Goal: Task Accomplishment & Management: Manage account settings

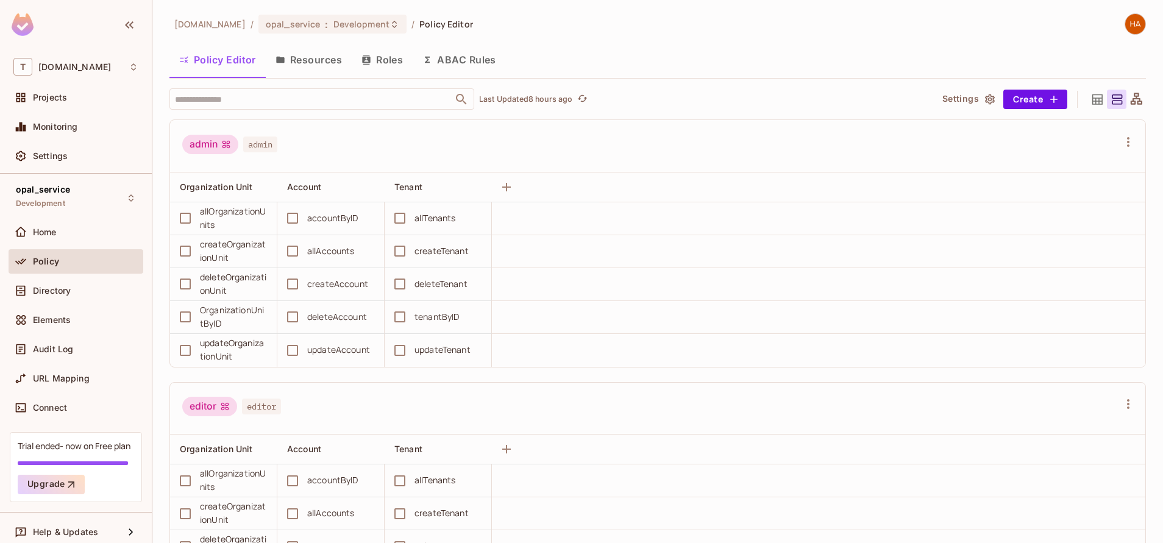
scroll to position [2874, 0]
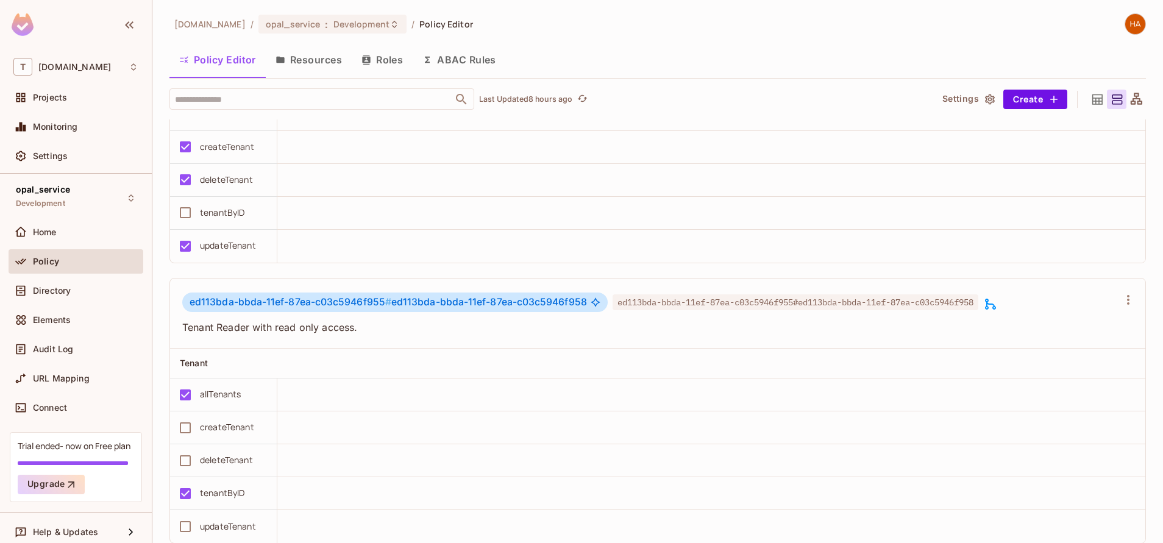
click at [324, 66] on button "Resources" at bounding box center [309, 59] width 86 height 30
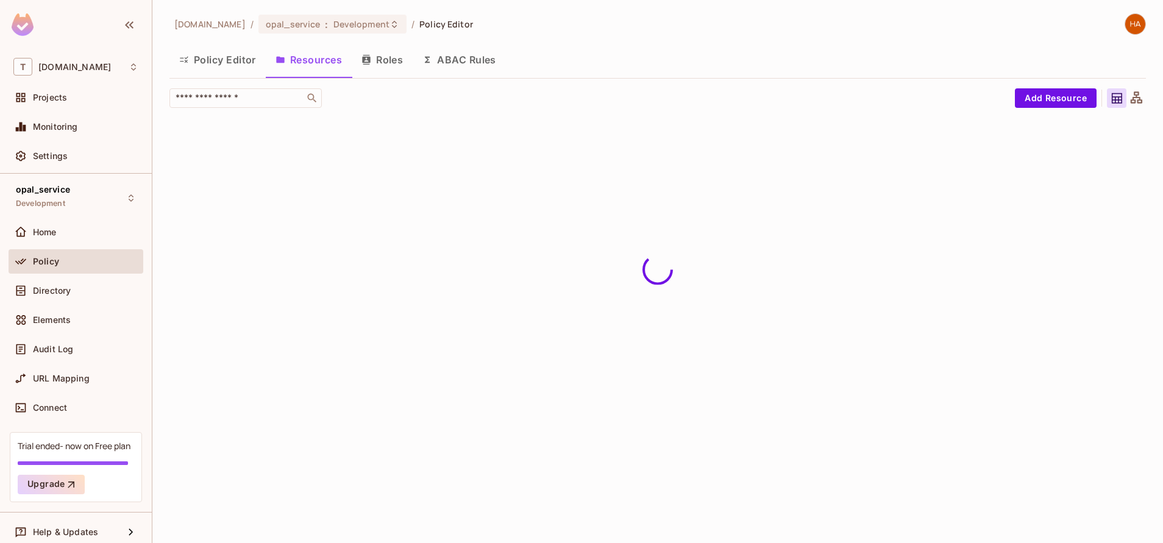
click at [324, 66] on button "Resources" at bounding box center [309, 59] width 86 height 30
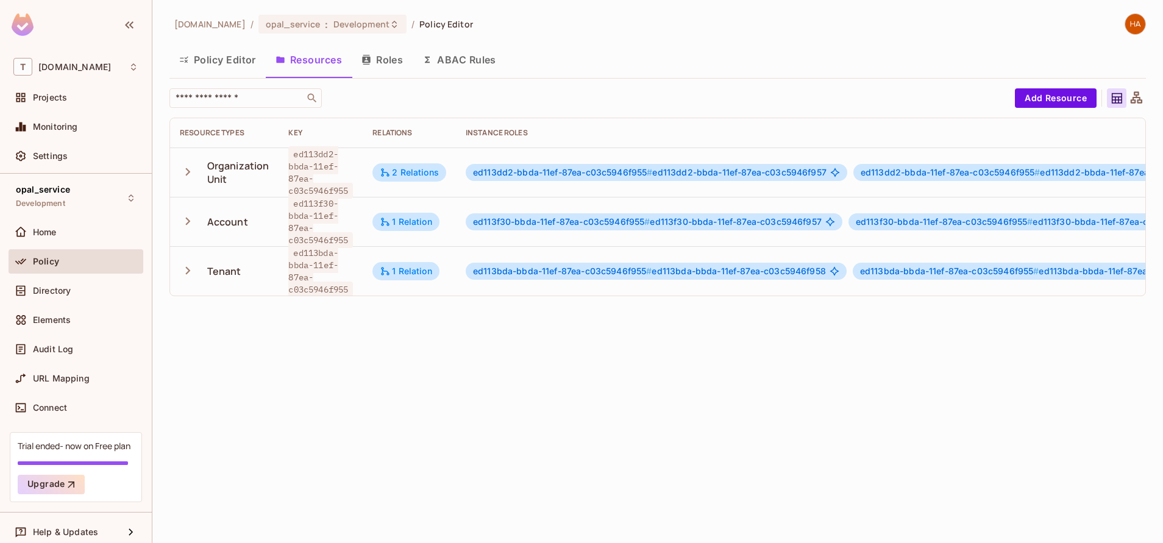
scroll to position [0, 308]
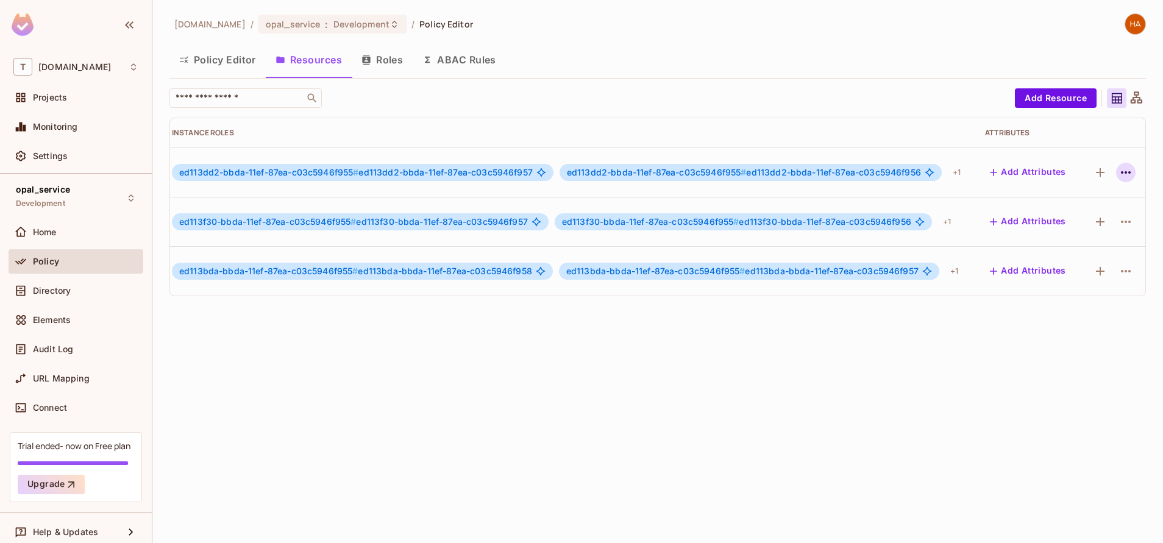
click at [1118, 174] on icon "button" at bounding box center [1125, 172] width 15 height 15
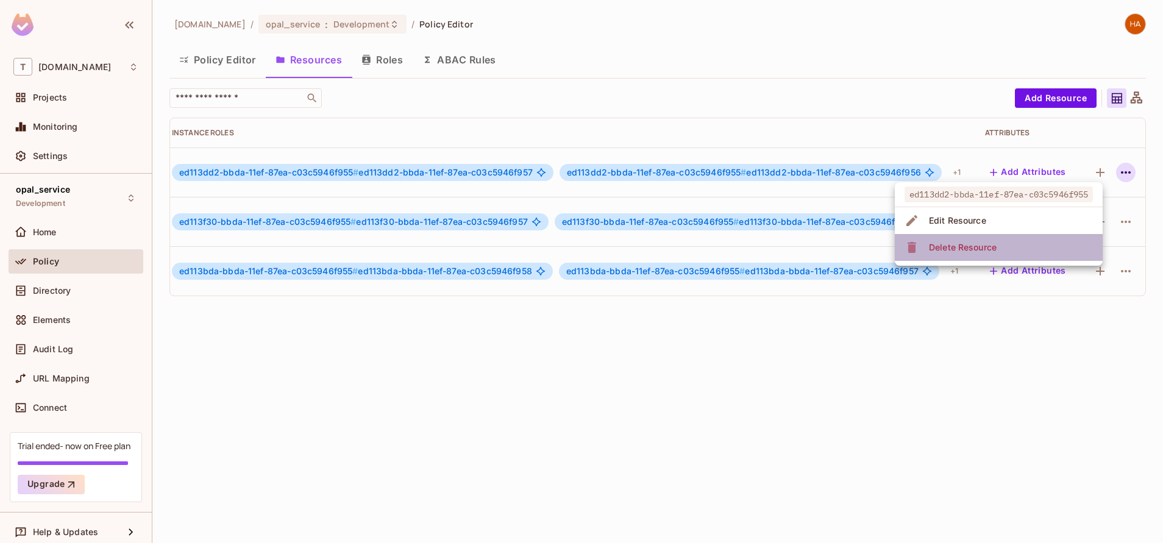
click at [1036, 254] on li "Delete Resource" at bounding box center [999, 247] width 208 height 27
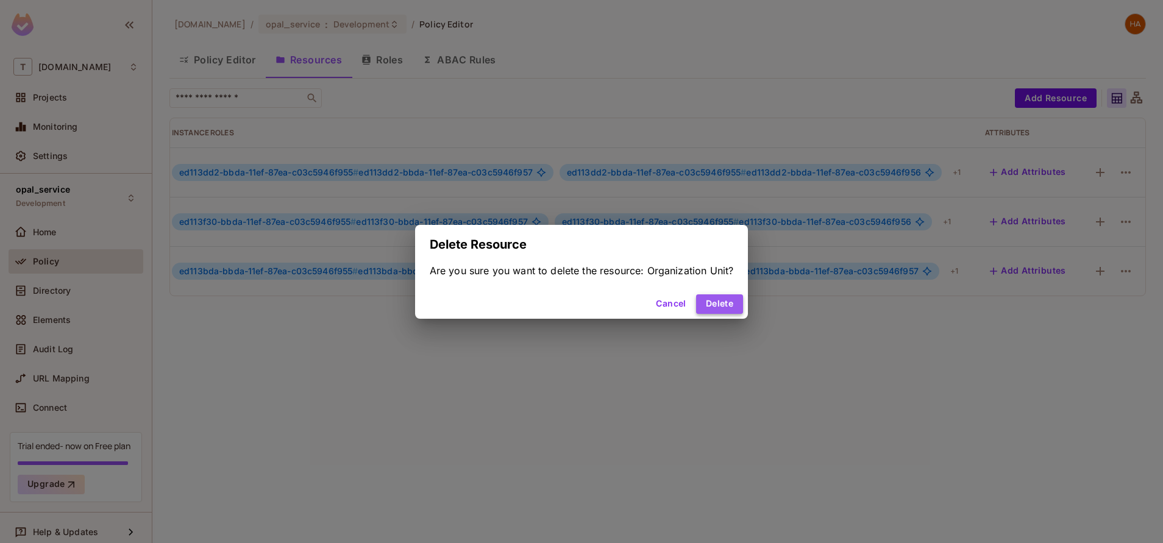
click at [716, 304] on button "Delete" at bounding box center [719, 304] width 47 height 20
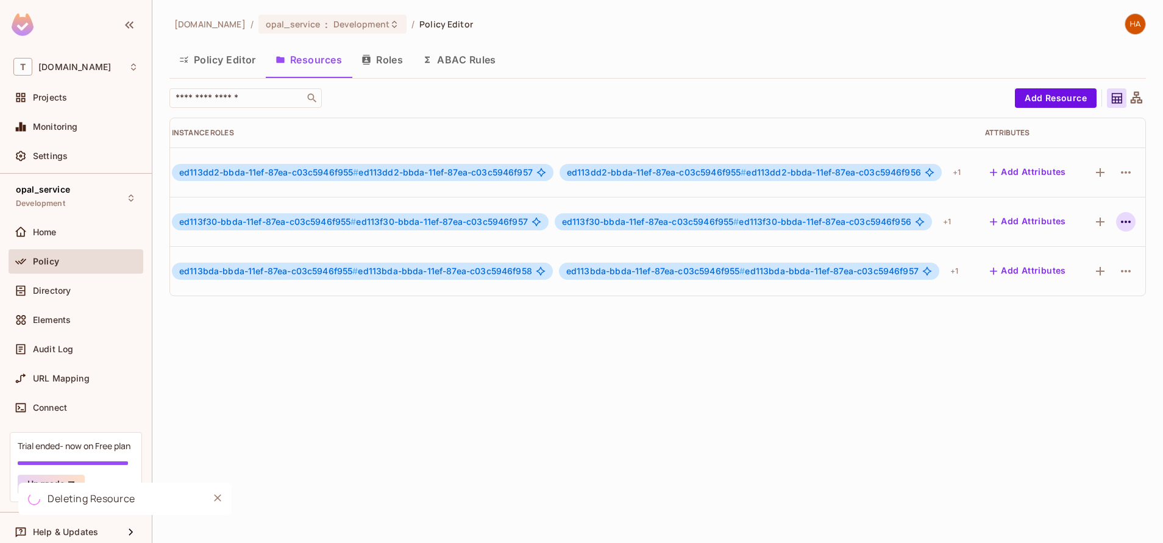
click at [1121, 221] on icon "button" at bounding box center [1126, 222] width 10 height 2
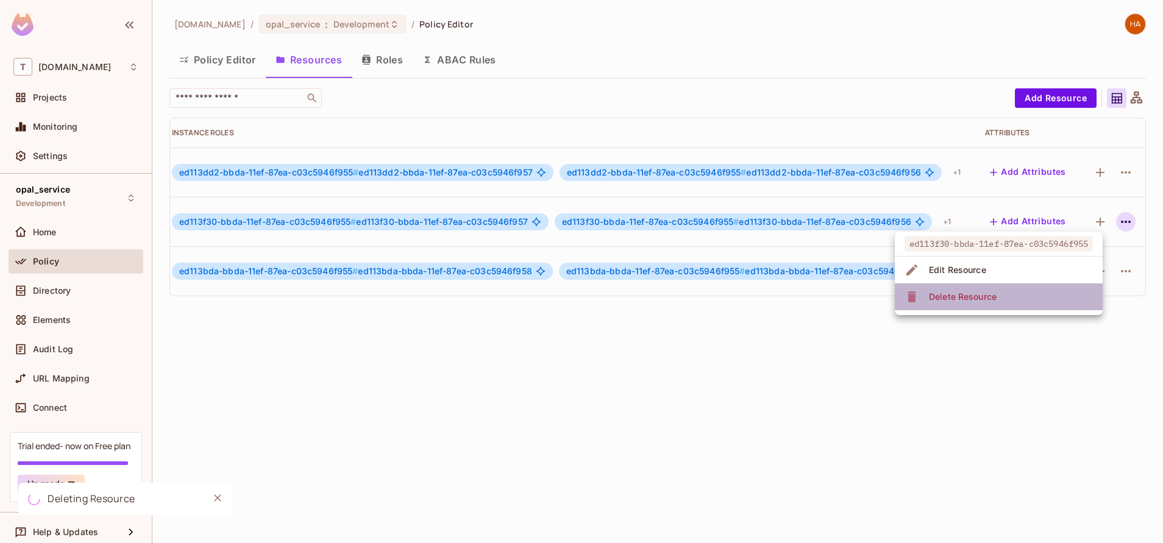
click at [1013, 300] on li "Delete Resource" at bounding box center [999, 296] width 208 height 27
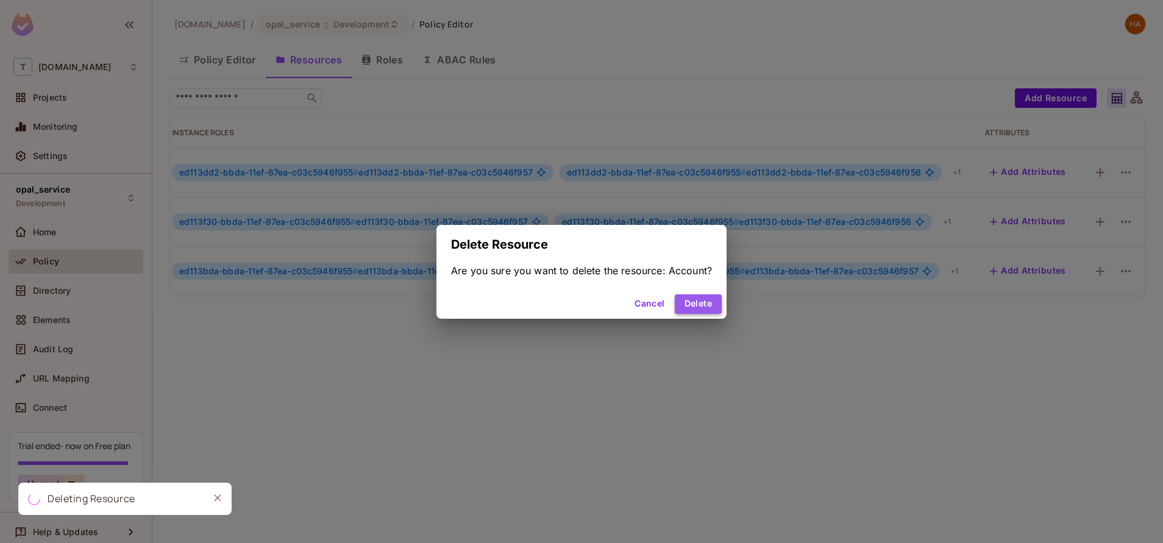
click at [694, 311] on button "Delete" at bounding box center [698, 304] width 47 height 20
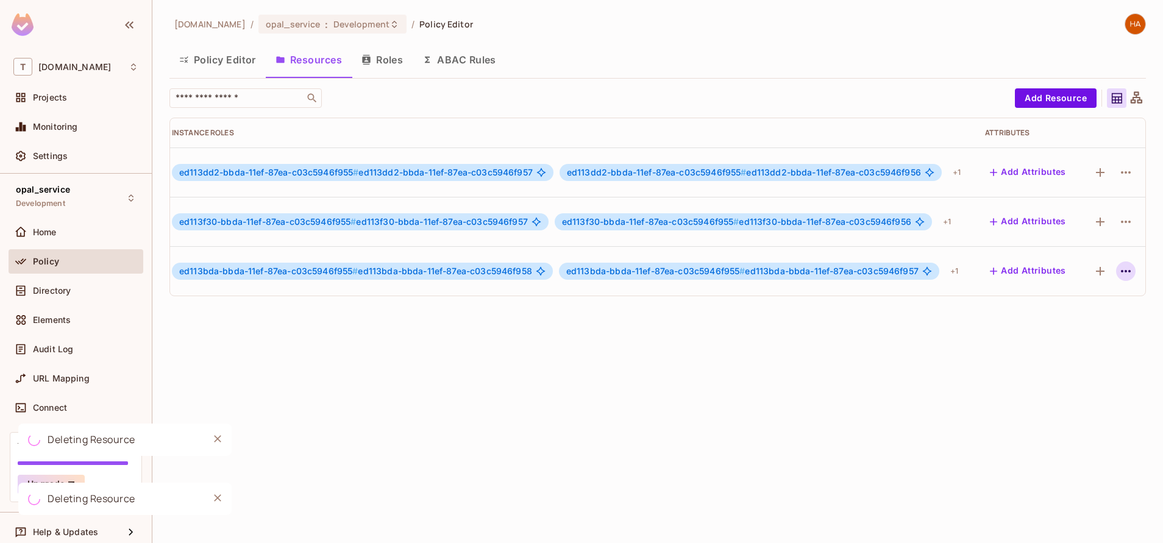
click at [1118, 272] on icon "button" at bounding box center [1125, 271] width 15 height 15
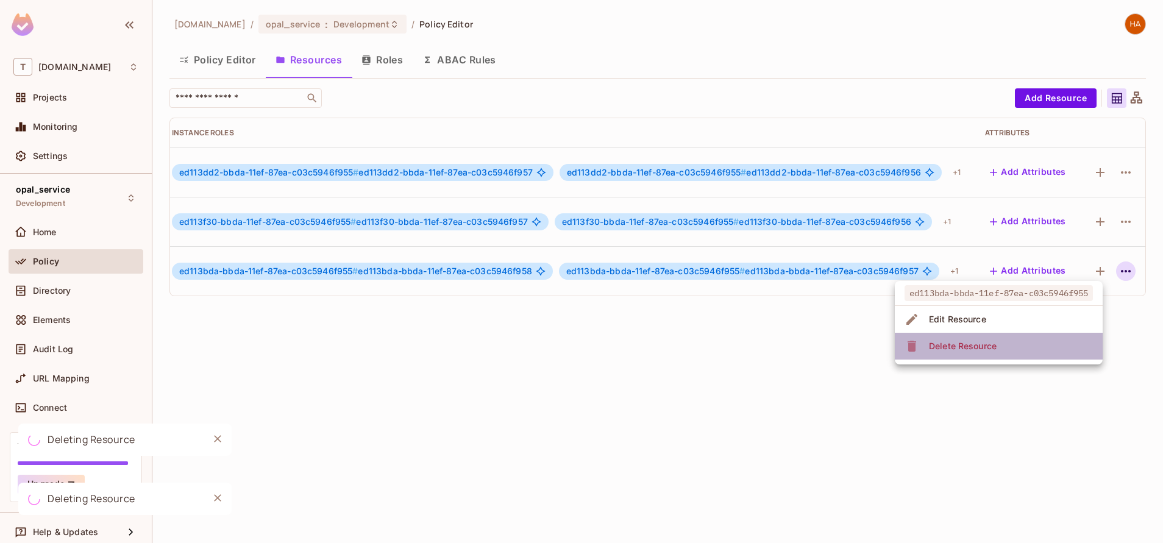
click at [1023, 343] on li "Delete Resource" at bounding box center [999, 346] width 208 height 27
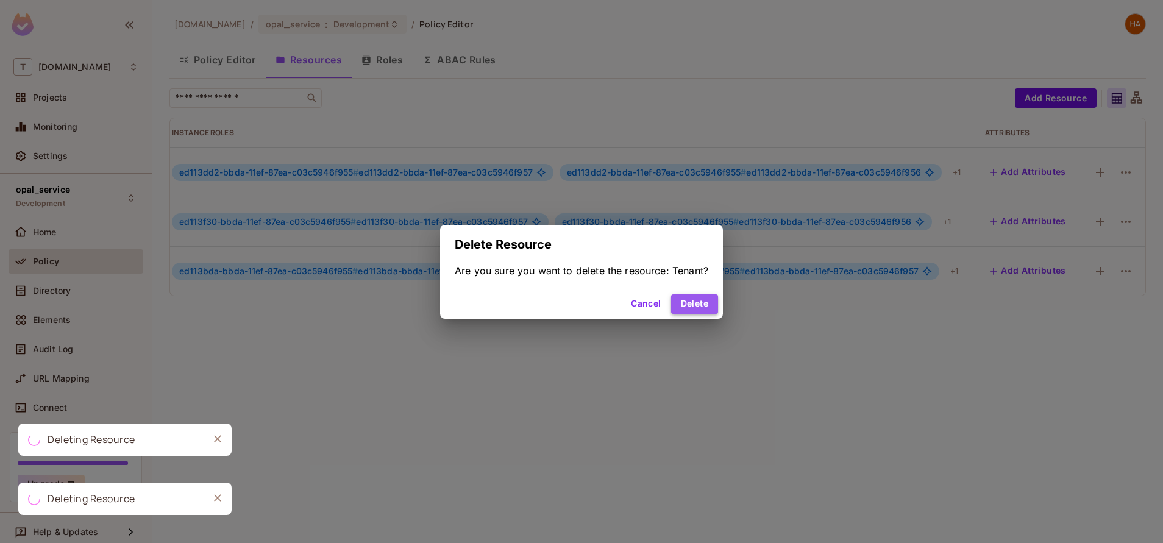
click at [688, 297] on button "Delete" at bounding box center [694, 304] width 47 height 20
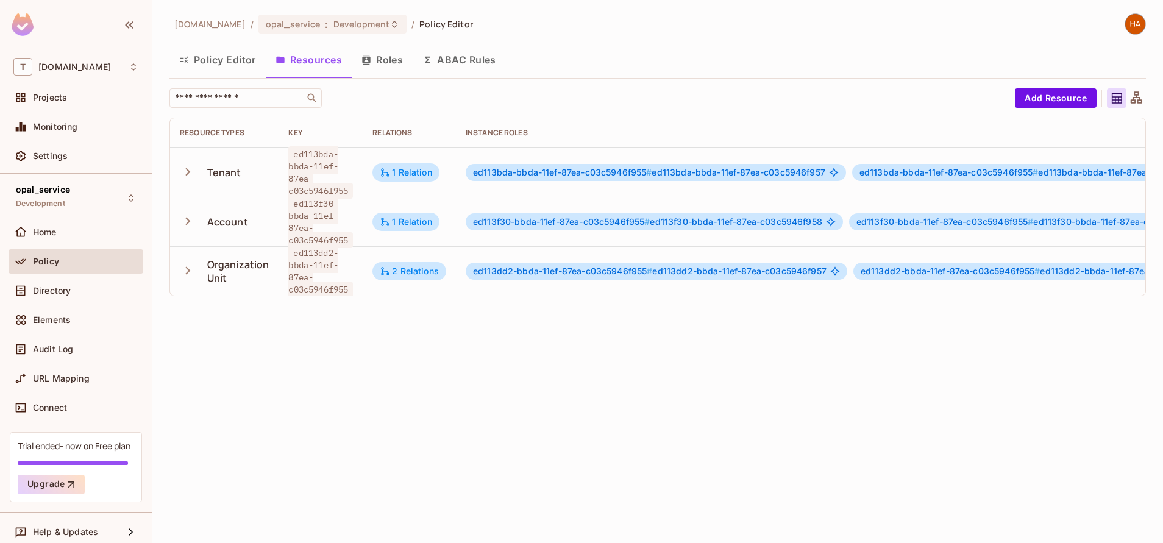
click at [187, 181] on button "button" at bounding box center [190, 172] width 21 height 26
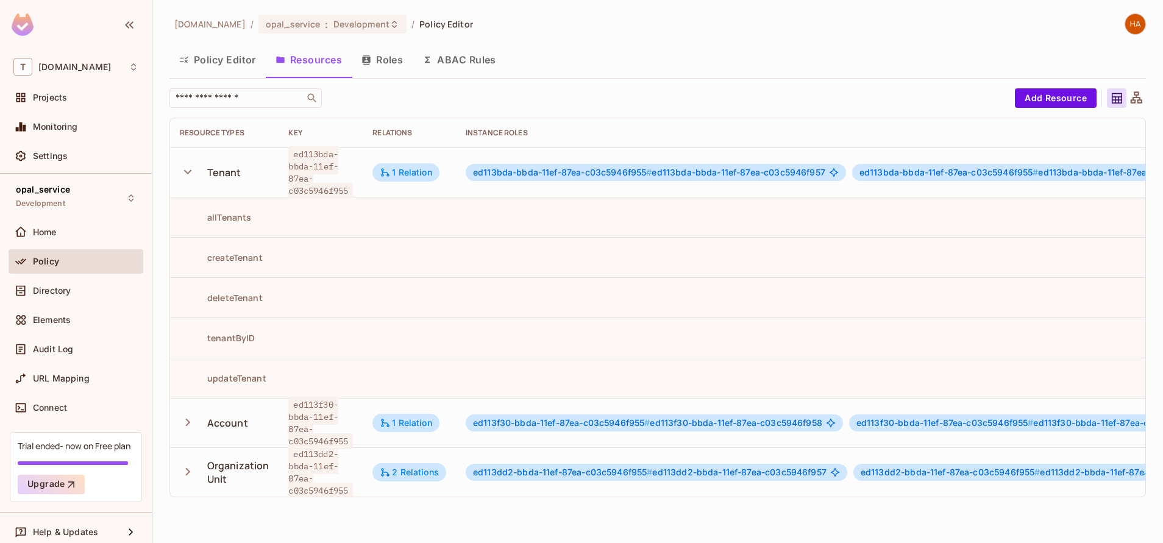
scroll to position [2, 0]
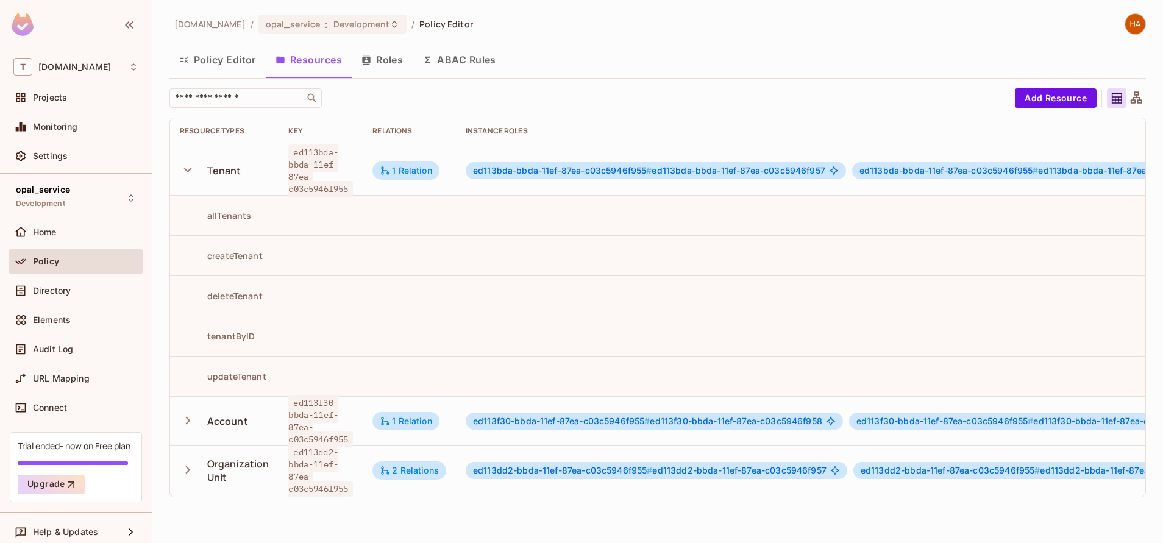
click at [187, 424] on icon "button" at bounding box center [188, 420] width 5 height 8
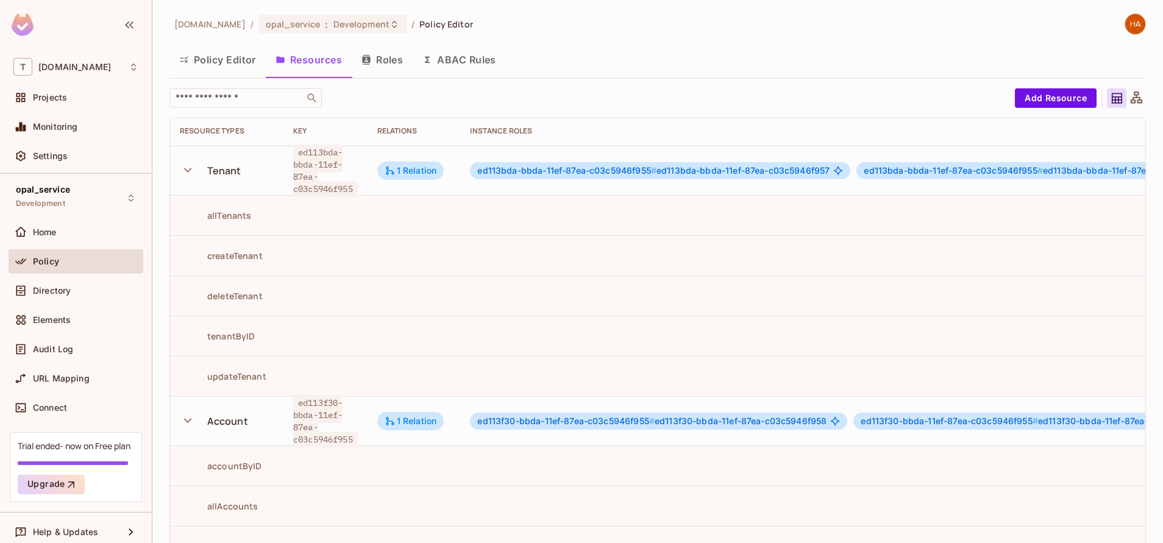
scroll to position [179, 0]
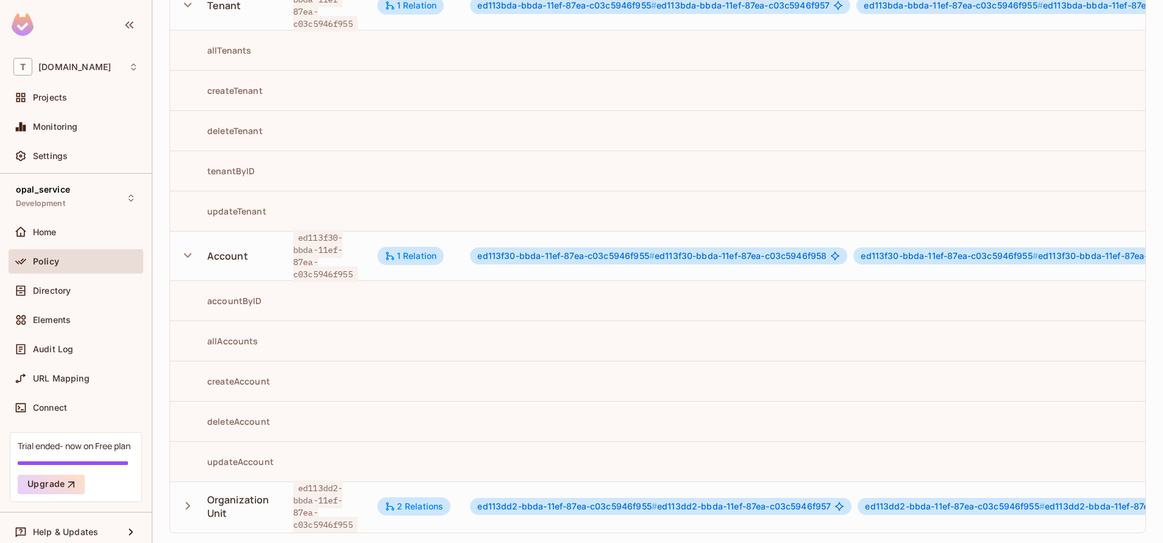
click at [182, 498] on icon "button" at bounding box center [188, 506] width 16 height 16
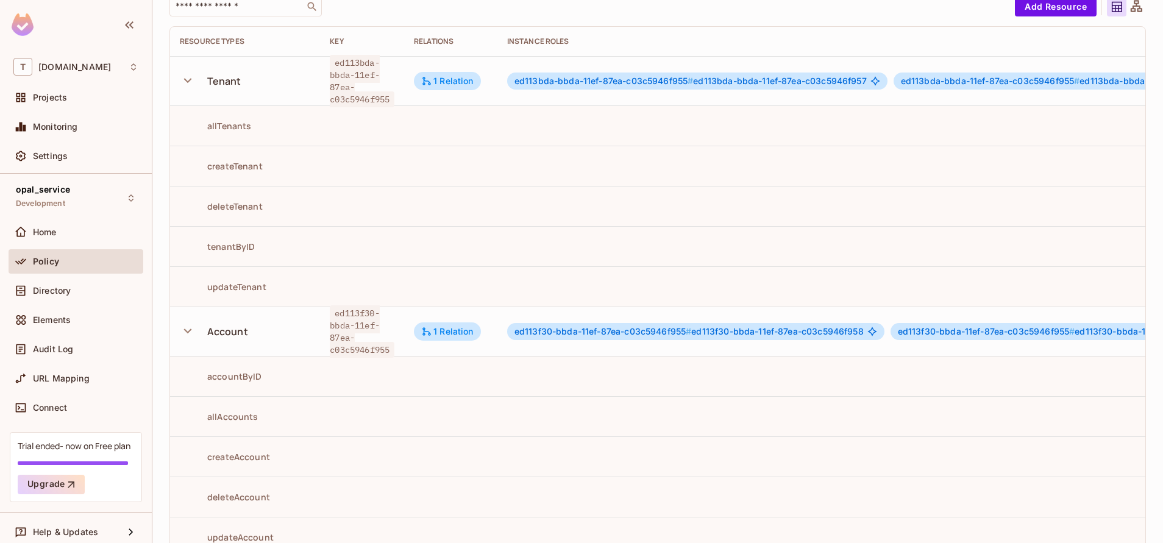
scroll to position [82, 0]
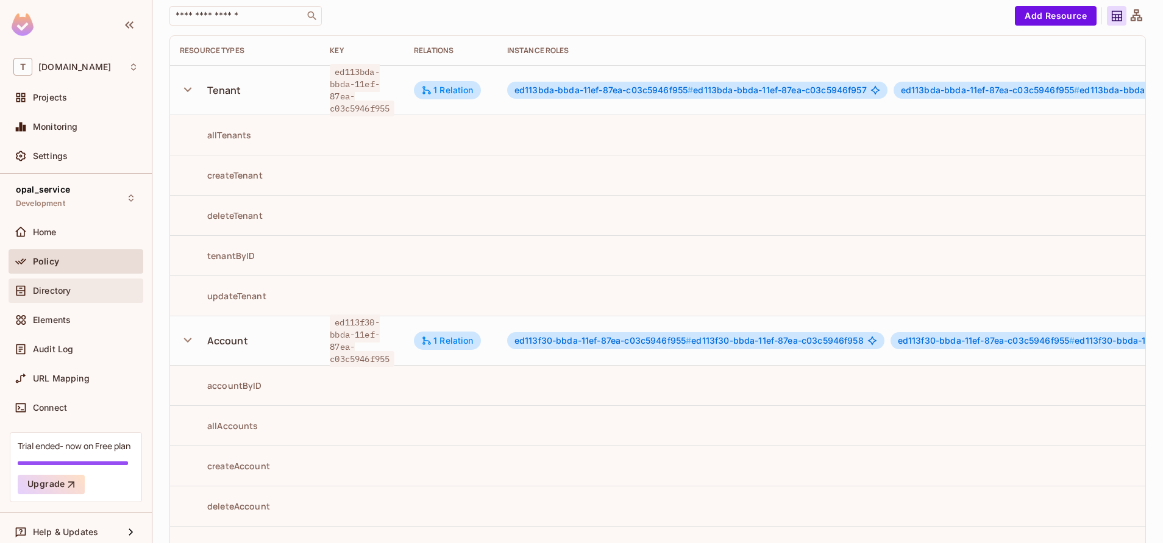
click at [74, 293] on div "Directory" at bounding box center [85, 291] width 105 height 10
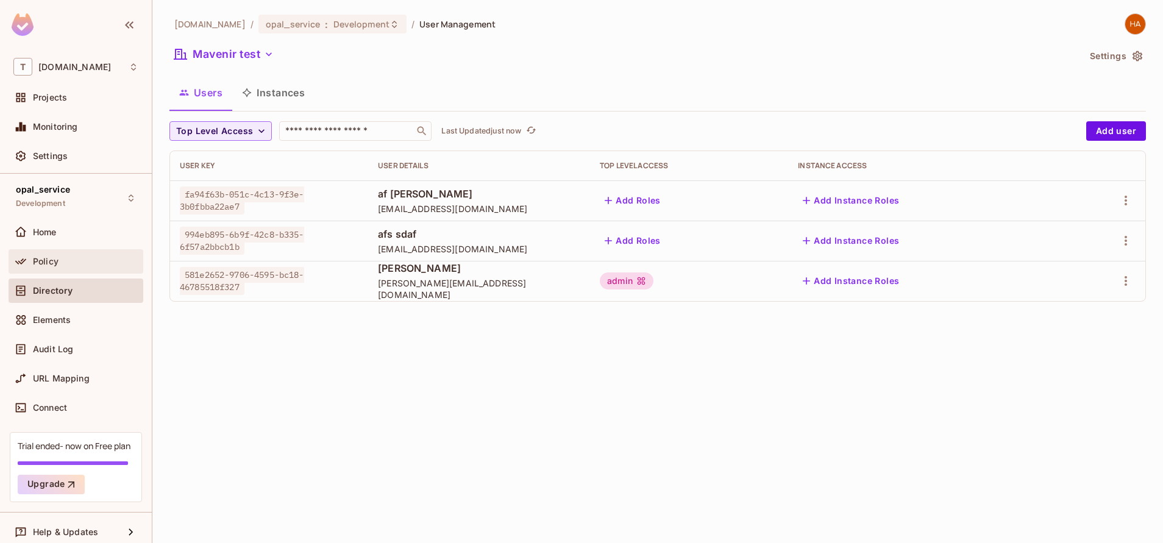
click at [71, 263] on div "Policy" at bounding box center [85, 262] width 105 height 10
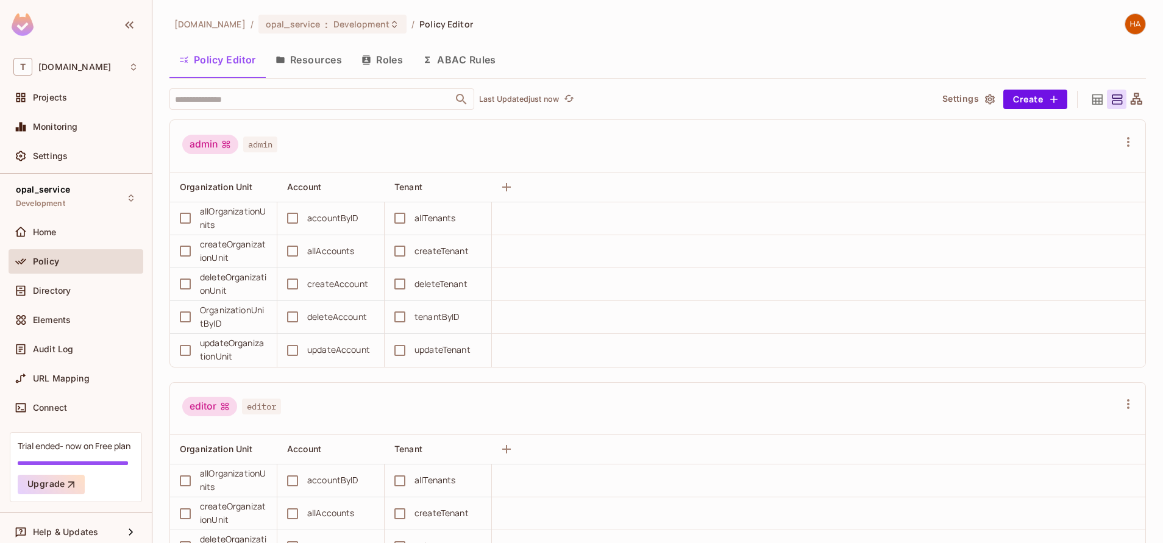
scroll to position [26, 0]
click at [400, 55] on button "Roles" at bounding box center [382, 59] width 61 height 30
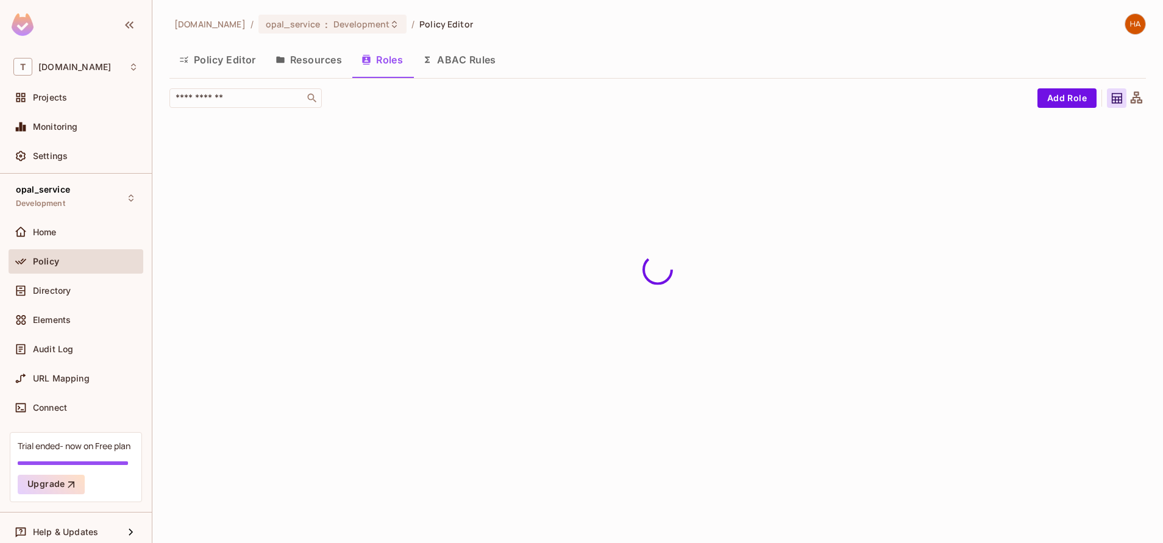
click at [396, 62] on button "Roles" at bounding box center [382, 59] width 61 height 30
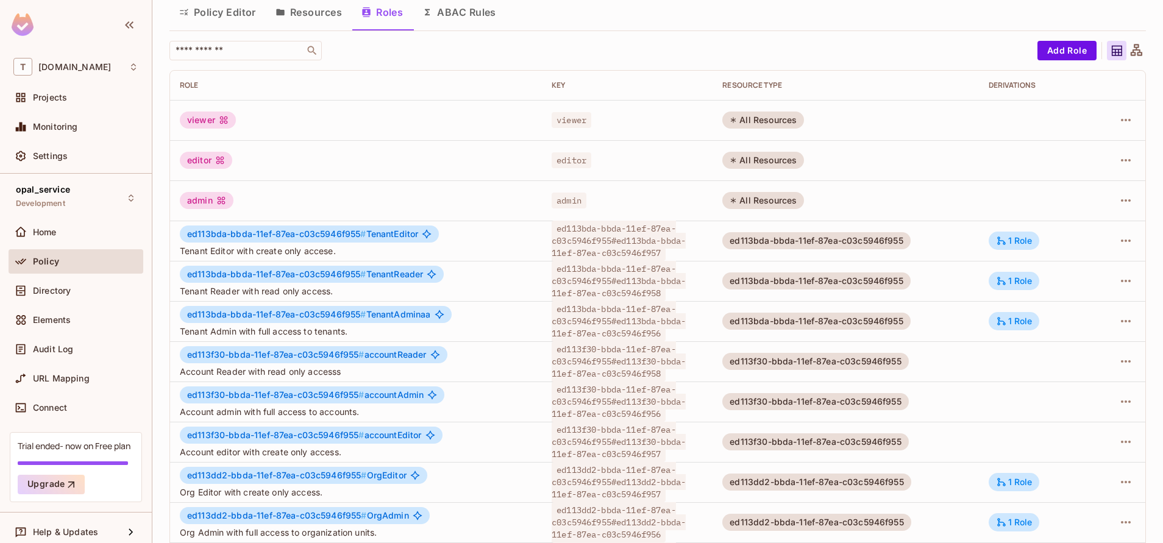
scroll to position [49, 0]
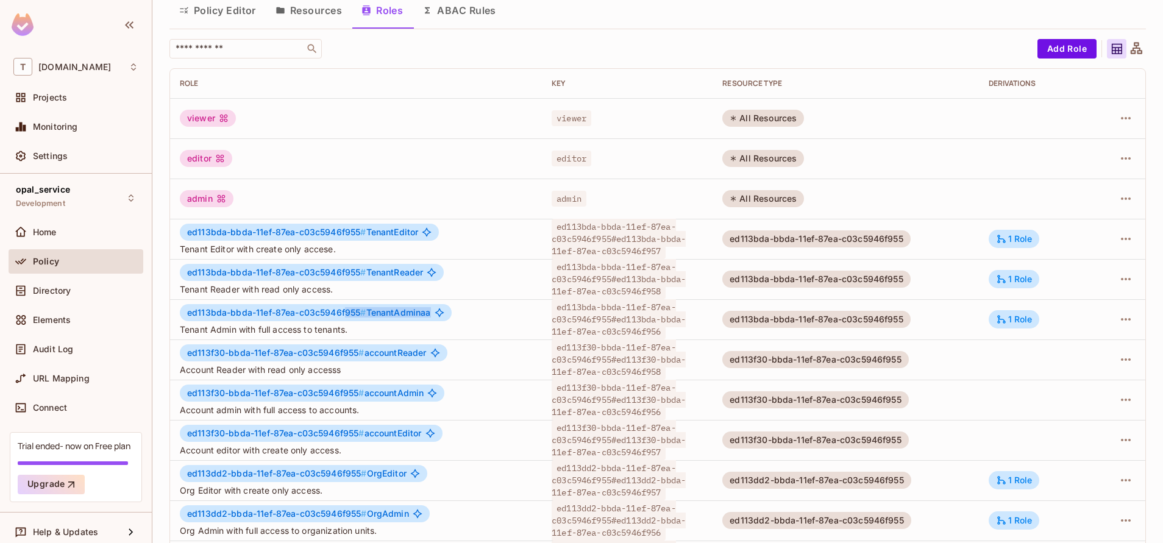
drag, startPoint x: 438, startPoint y: 319, endPoint x: 345, endPoint y: 310, distance: 93.7
click at [345, 310] on div "ed113bda-bbda-11ef-87ea-c03c5946f955 # TenantAdminaa" at bounding box center [316, 312] width 272 height 17
